Goal: Task Accomplishment & Management: Complete application form

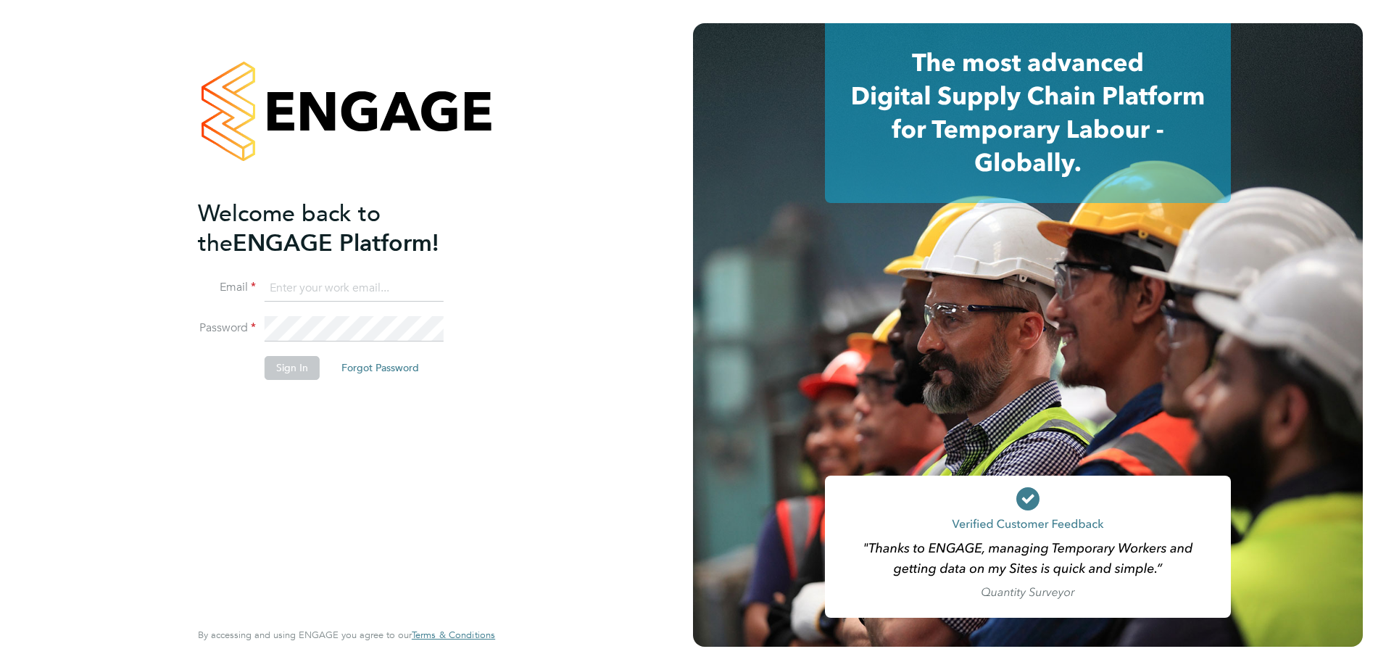
type input "[EMAIL_ADDRESS][DOMAIN_NAME]"
click at [294, 370] on button "Sign In" at bounding box center [292, 367] width 55 height 23
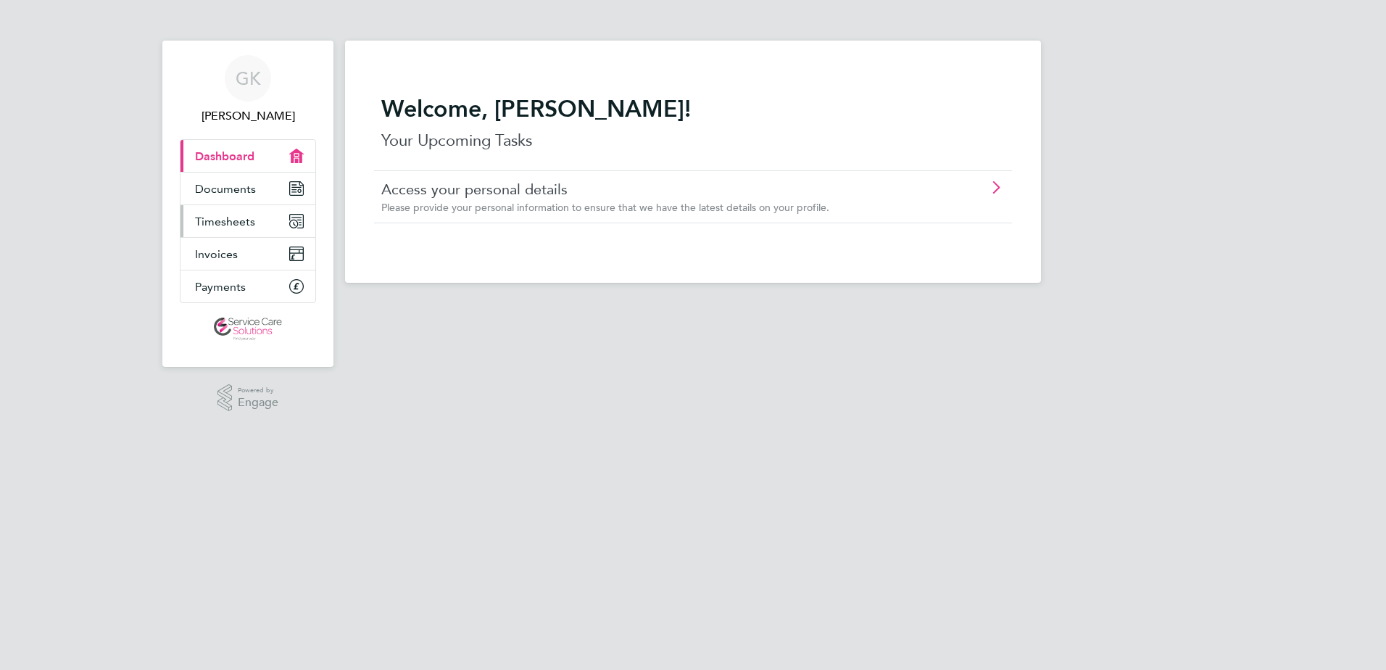
click at [244, 220] on span "Timesheets" at bounding box center [225, 222] width 60 height 14
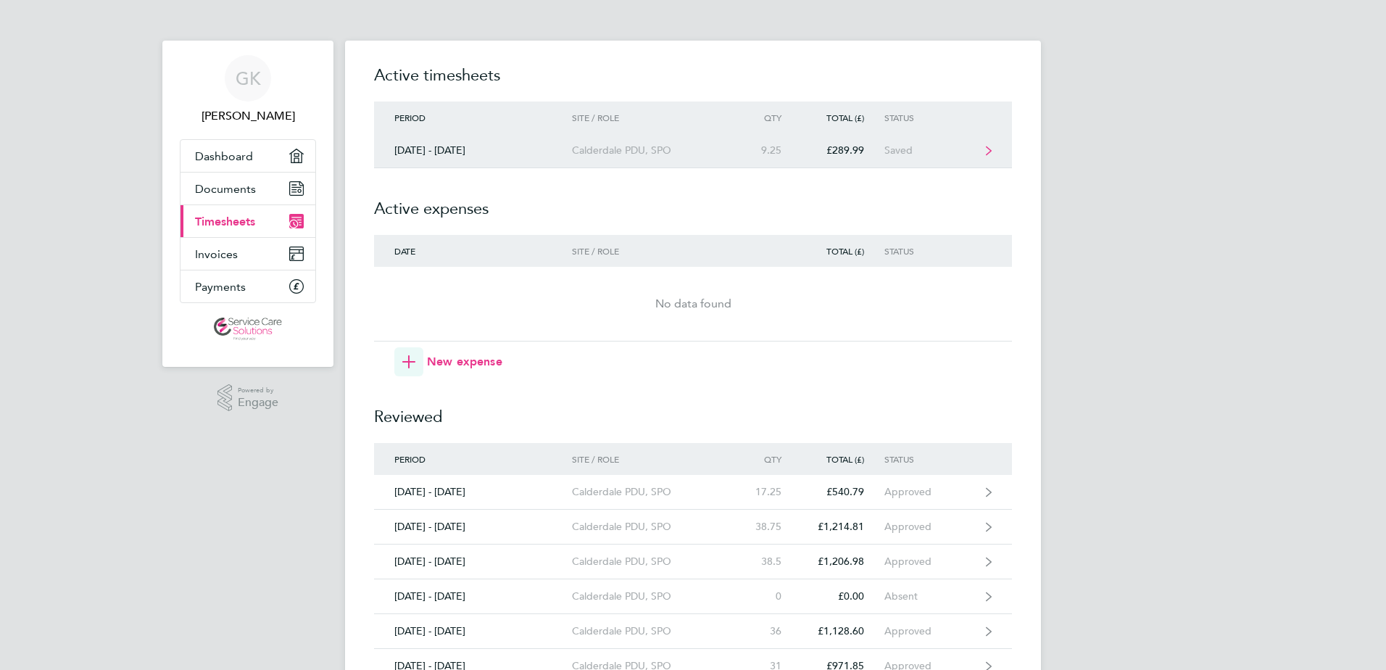
click at [677, 151] on div "Calderdale PDU, SPO" at bounding box center [655, 150] width 166 height 12
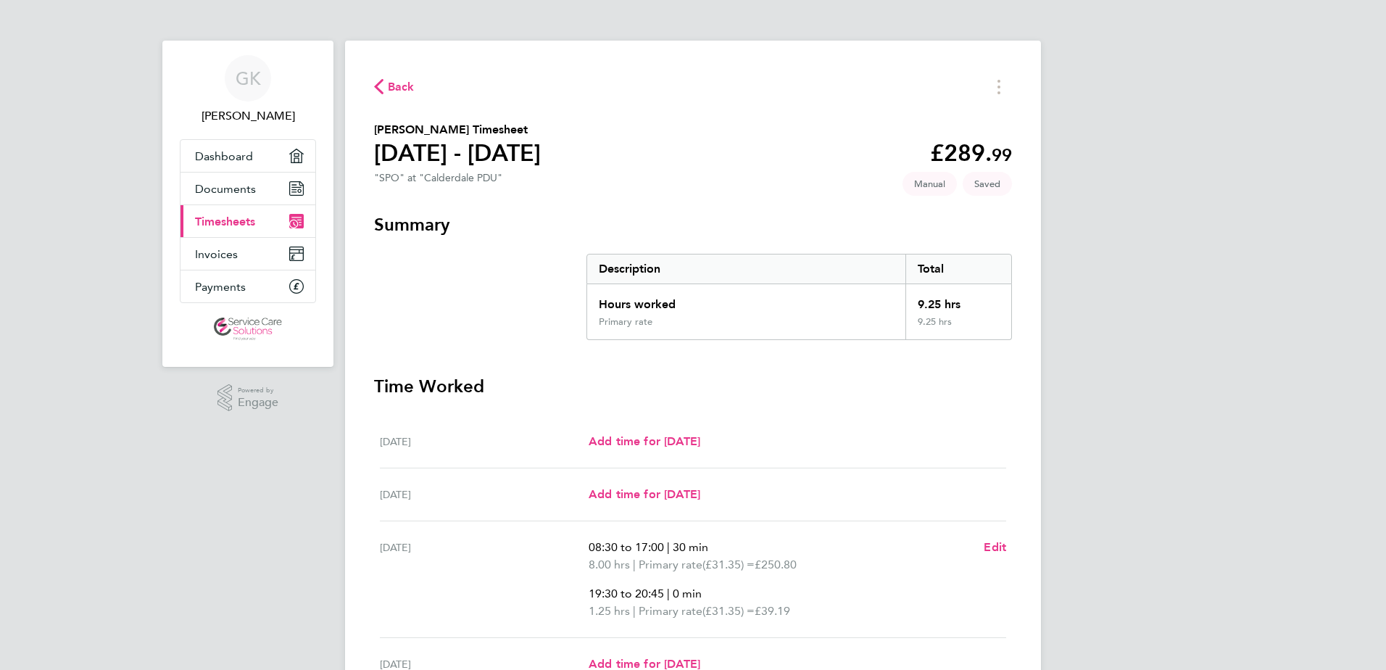
scroll to position [145, 0]
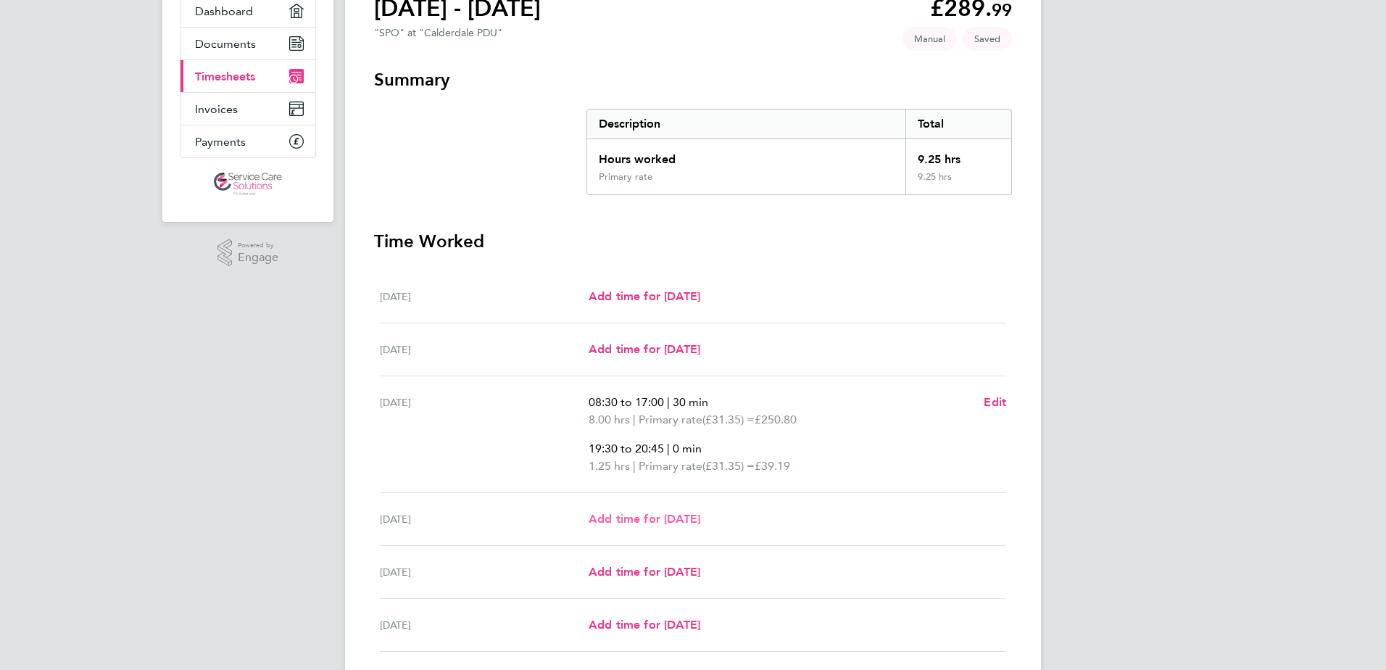
click at [668, 519] on span "Add time for [DATE]" at bounding box center [645, 519] width 112 height 14
select select "30"
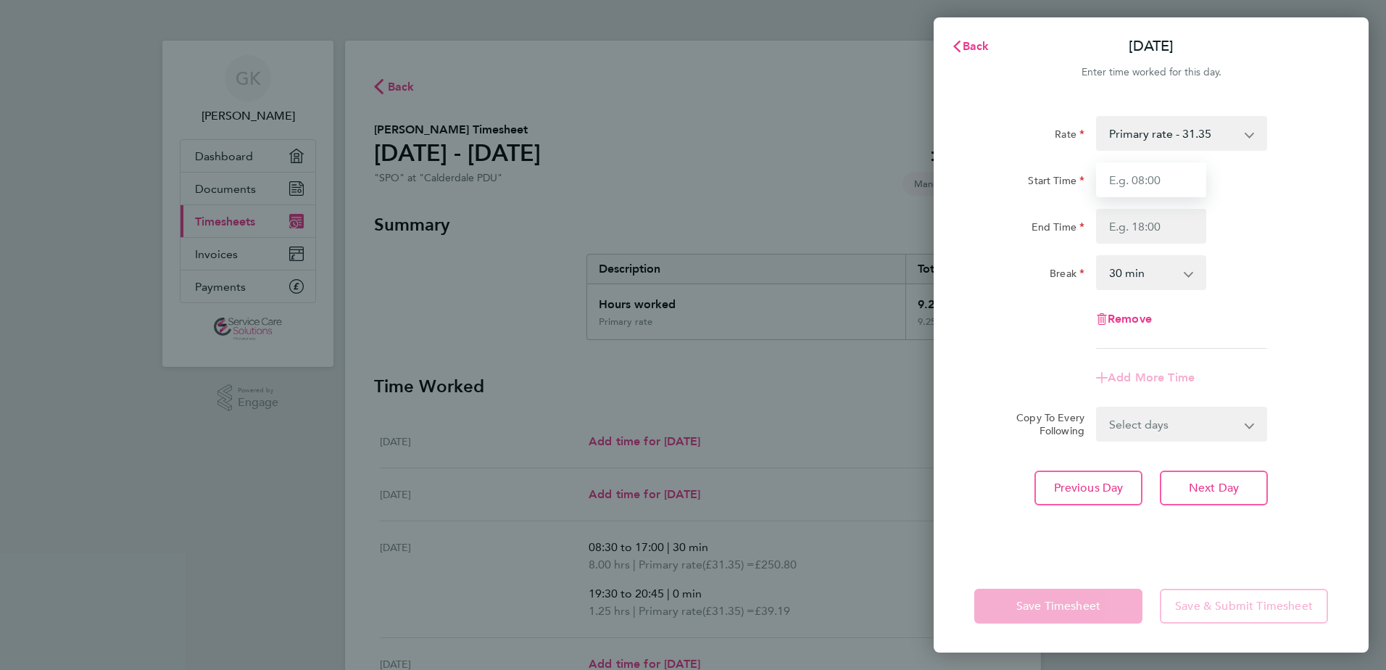
click at [1171, 178] on input "Start Time" at bounding box center [1151, 179] width 110 height 35
type input "0"
type input "09:00"
click at [1014, 209] on div "End Time" at bounding box center [1029, 223] width 110 height 29
click at [1153, 232] on input "End Time" at bounding box center [1151, 226] width 110 height 35
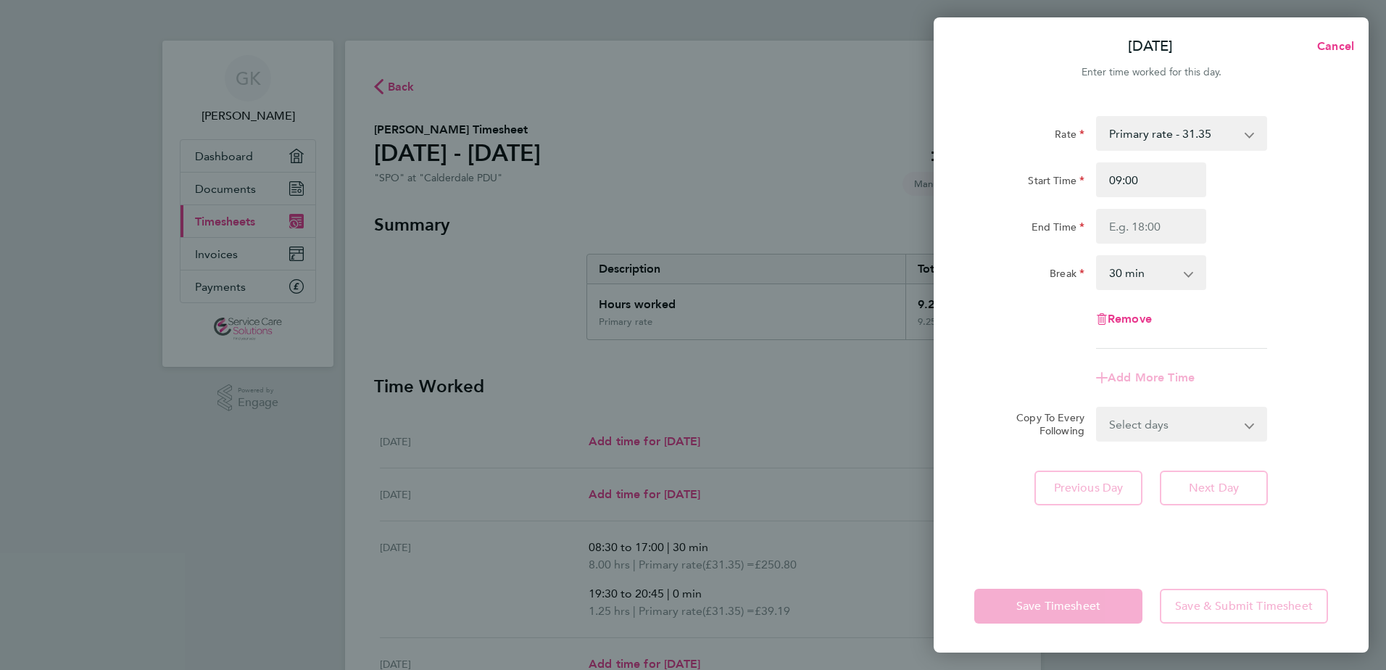
click at [1229, 228] on div "End Time" at bounding box center [1150, 226] width 365 height 35
click at [1179, 228] on input "End Time" at bounding box center [1151, 226] width 110 height 35
type input "17:00"
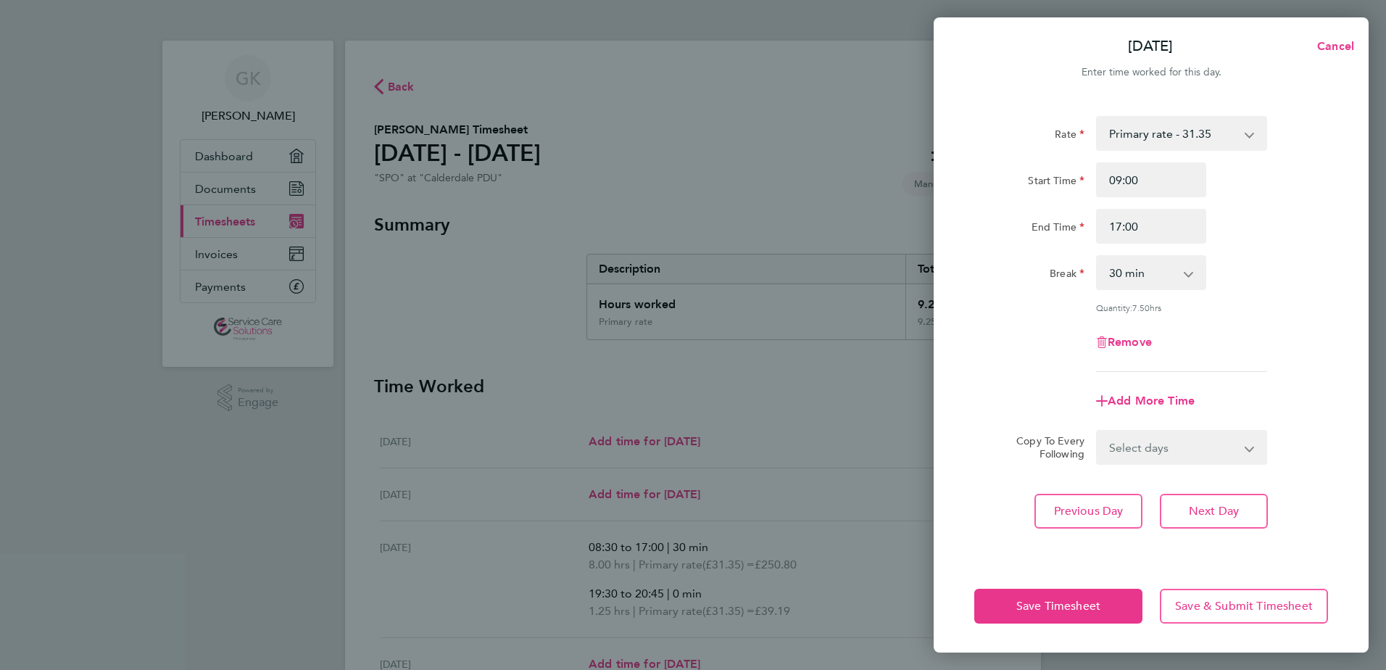
click at [1266, 223] on div "End Time 17:00" at bounding box center [1150, 226] width 365 height 35
click at [1074, 607] on span "Save Timesheet" at bounding box center [1058, 606] width 84 height 14
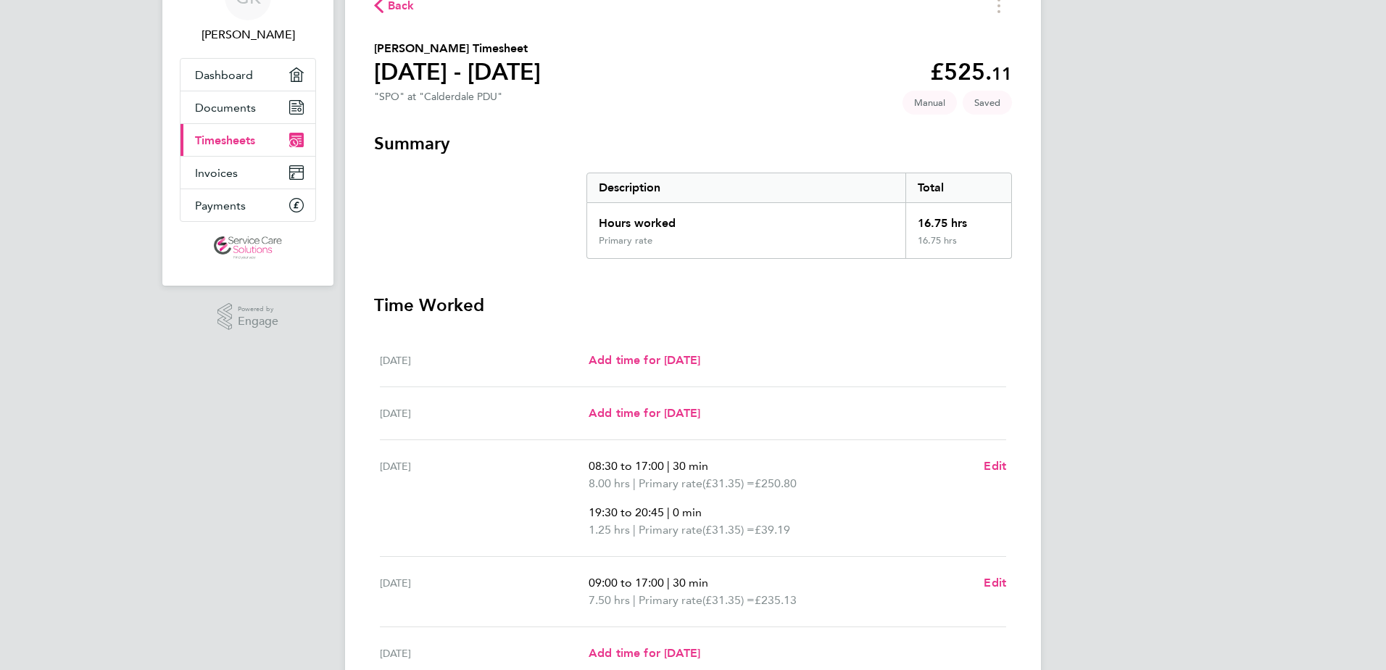
scroll to position [72, 0]
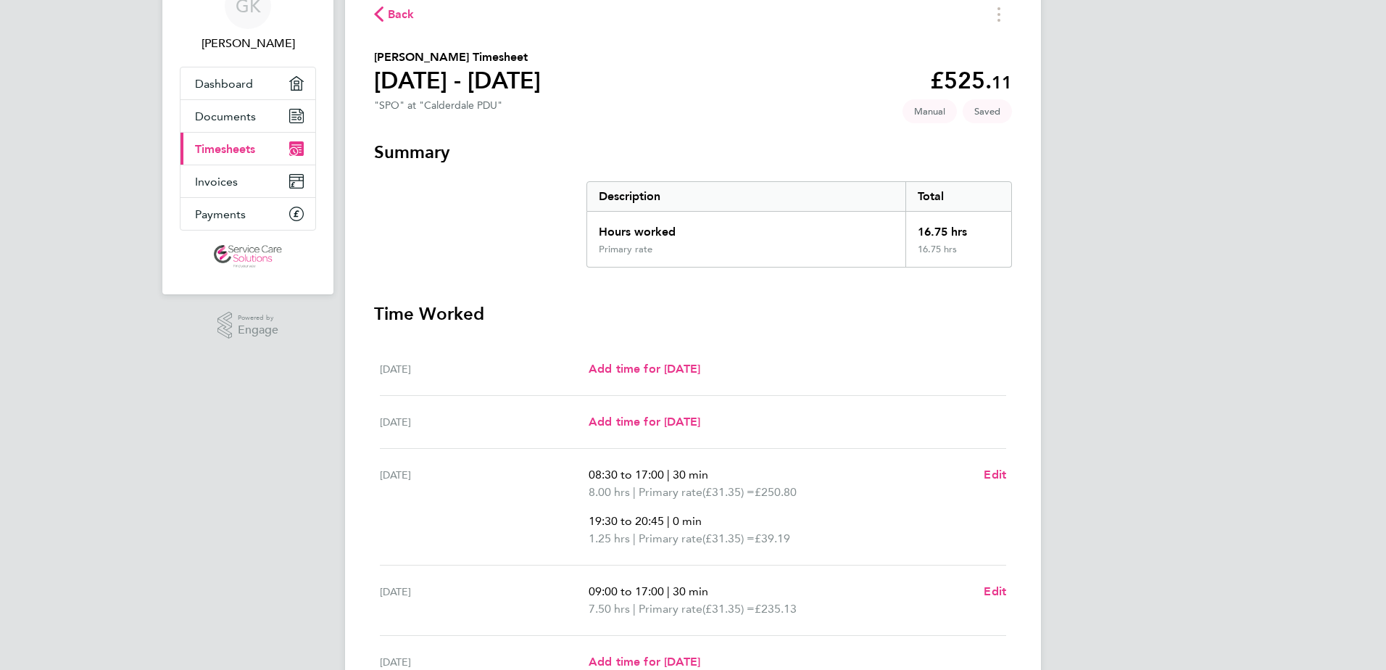
click at [392, 7] on span "Back" at bounding box center [401, 14] width 27 height 17
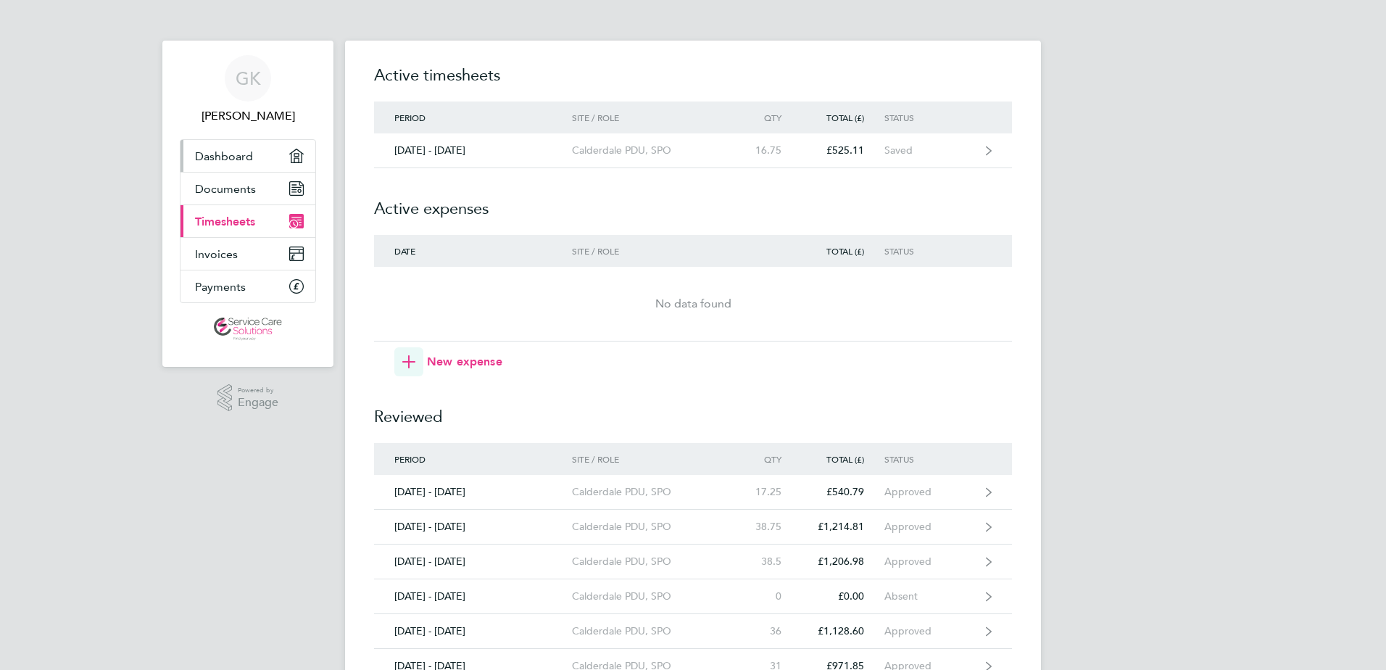
click at [255, 163] on link "Dashboard" at bounding box center [247, 156] width 135 height 32
